Goal: Find specific page/section: Find specific page/section

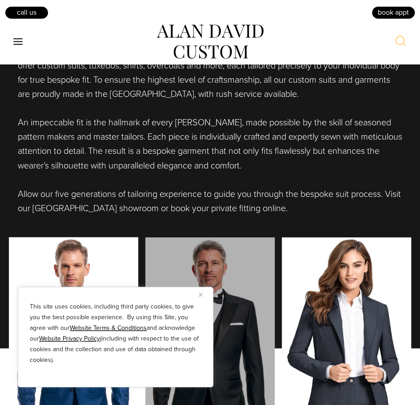
scroll to position [488, 0]
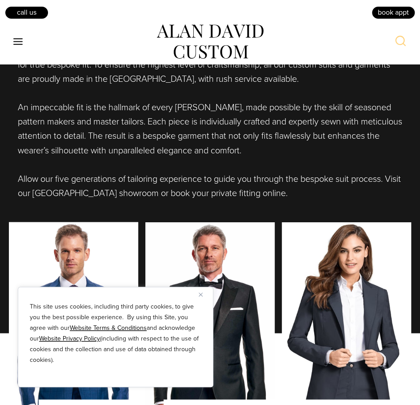
click at [199, 294] on img "Close" at bounding box center [200, 294] width 4 height 4
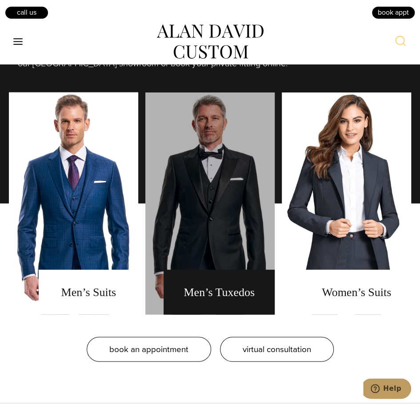
scroll to position [666, 0]
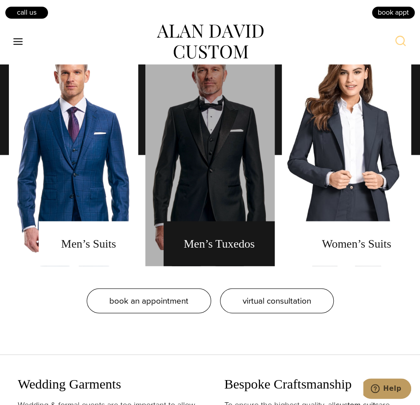
click at [226, 248] on link "men's tuxedos" at bounding box center [209, 155] width 129 height 222
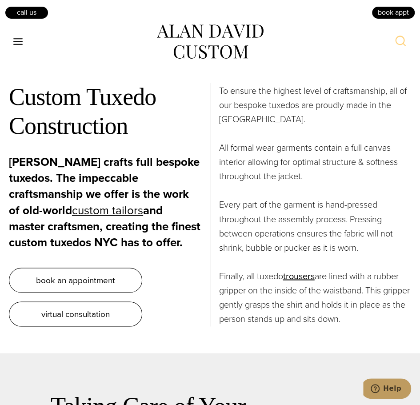
scroll to position [4218, 0]
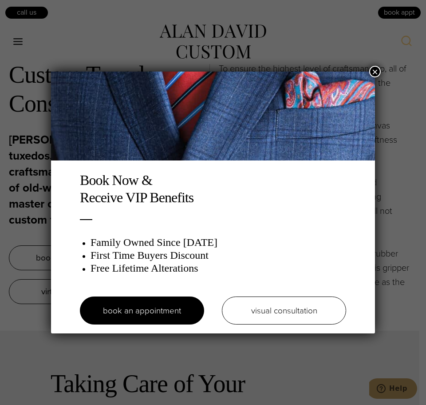
click at [377, 68] on button "×" at bounding box center [375, 72] width 12 height 12
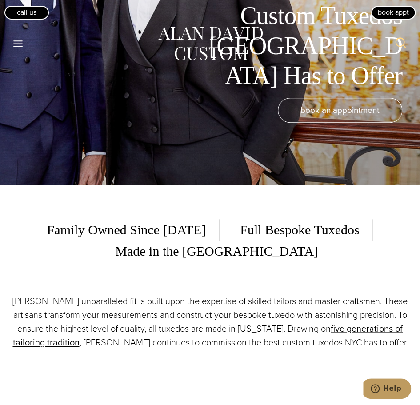
scroll to position [0, 0]
